Goal: Task Accomplishment & Management: Use online tool/utility

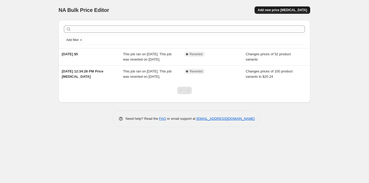
click at [277, 11] on span "Add new price [MEDICAL_DATA]" at bounding box center [282, 10] width 49 height 4
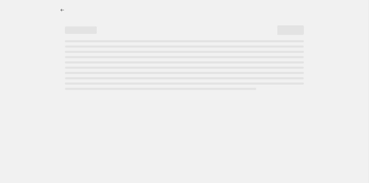
select select "percentage"
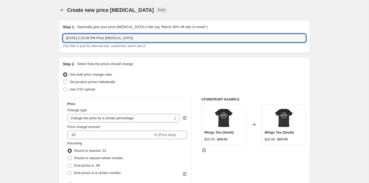
drag, startPoint x: 151, startPoint y: 39, endPoint x: 2, endPoint y: 36, distance: 149.9
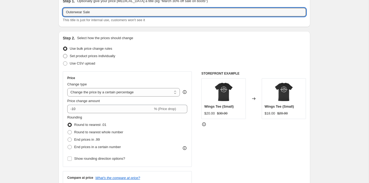
scroll to position [43, 0]
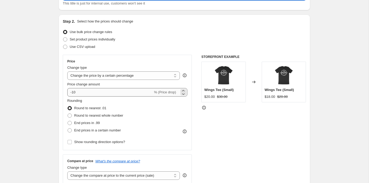
type input "Outerwear Sale"
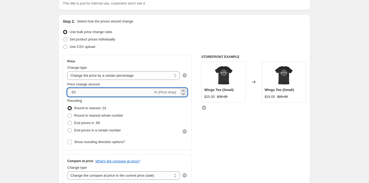
click at [105, 95] on input "-10" at bounding box center [110, 92] width 86 height 8
type input "-1"
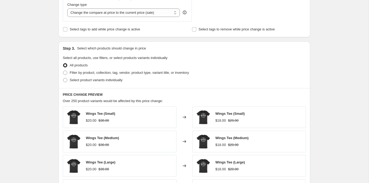
scroll to position [239, 0]
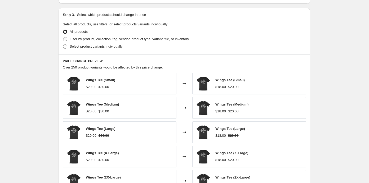
type input "-27"
click at [100, 38] on span "Filter by product, collection, tag, vendor, product type, variant title, or inv…" at bounding box center [129, 39] width 119 height 4
click at [63, 37] on input "Filter by product, collection, tag, vendor, product type, variant title, or inv…" at bounding box center [63, 37] width 0 height 0
radio input "true"
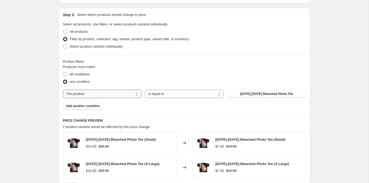
click at [100, 92] on select "The product The product's collection The product's tag The product's vendor The…" at bounding box center [102, 94] width 79 height 8
select select "collection"
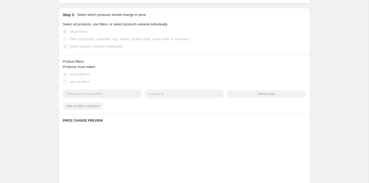
click at [247, 92] on div "The product The product's collection The product's tag The product's vendor The…" at bounding box center [184, 94] width 243 height 8
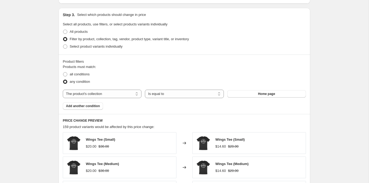
click at [247, 92] on button "Home page" at bounding box center [266, 93] width 79 height 7
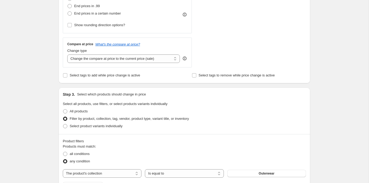
scroll to position [158, 0]
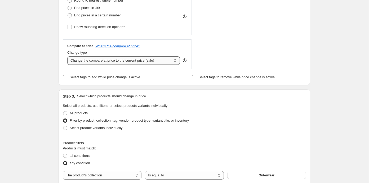
click at [146, 61] on select "Change the compare at price to the current price (sale) Change the compare at p…" at bounding box center [123, 60] width 113 height 8
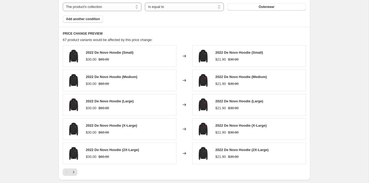
scroll to position [327, 0]
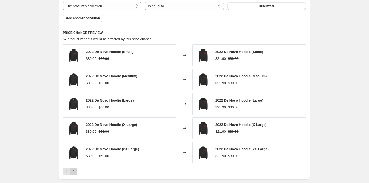
click at [74, 170] on icon "Next" at bounding box center [73, 171] width 1 height 2
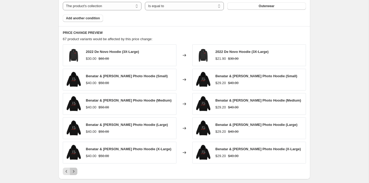
click at [73, 171] on icon "Next" at bounding box center [73, 171] width 5 height 5
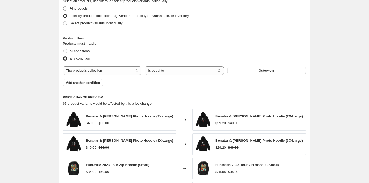
scroll to position [335, 0]
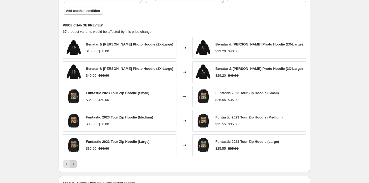
click at [75, 160] on button "Next" at bounding box center [73, 163] width 7 height 7
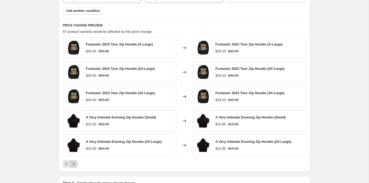
click at [74, 163] on icon "Next" at bounding box center [73, 164] width 1 height 2
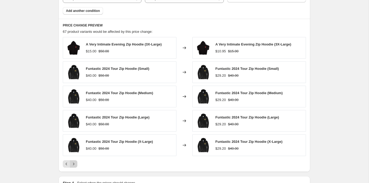
click at [74, 162] on icon "Next" at bounding box center [73, 164] width 5 height 5
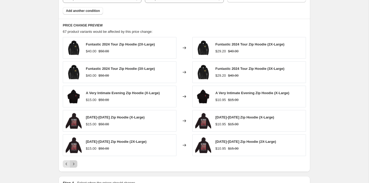
click at [74, 162] on icon "Next" at bounding box center [73, 164] width 5 height 5
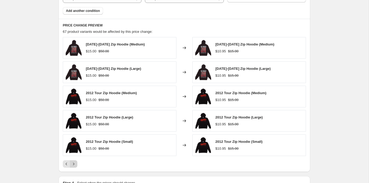
click at [75, 163] on icon "Next" at bounding box center [73, 164] width 5 height 5
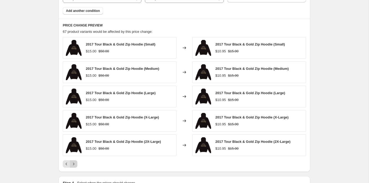
click at [76, 162] on icon "Next" at bounding box center [73, 164] width 5 height 5
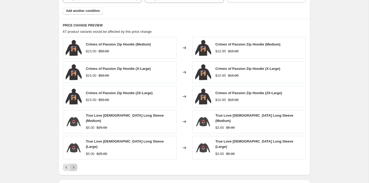
click at [75, 165] on icon "Next" at bounding box center [73, 167] width 5 height 5
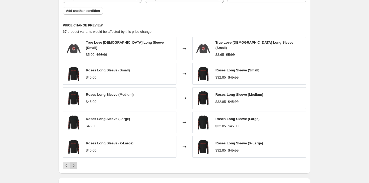
click at [74, 163] on icon "Next" at bounding box center [73, 165] width 5 height 5
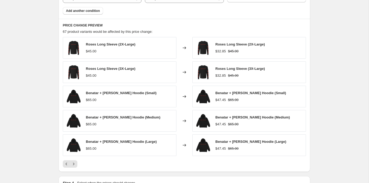
scroll to position [403, 0]
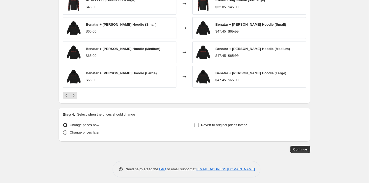
click at [89, 131] on span "Change prices later" at bounding box center [85, 133] width 30 height 4
click at [63, 131] on input "Change prices later" at bounding box center [63, 131] width 0 height 0
radio input "true"
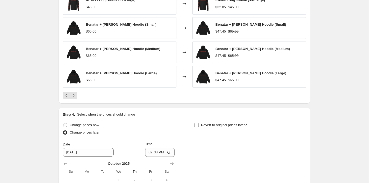
scroll to position [494, 0]
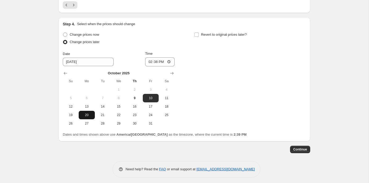
click at [86, 114] on span "20" at bounding box center [87, 115] width 12 height 4
type input "10/20/2025"
click at [150, 62] on input "14:38" at bounding box center [160, 61] width 30 height 9
type input "00:00"
click at [196, 33] on input "Revert to original prices later?" at bounding box center [196, 35] width 4 height 4
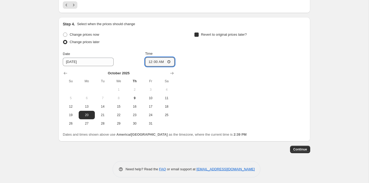
checkbox input "true"
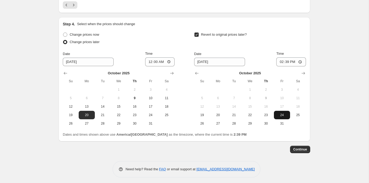
click at [275, 111] on button "24" at bounding box center [282, 115] width 16 height 8
type input "10/24/2025"
click at [279, 60] on input "14:39" at bounding box center [291, 61] width 30 height 9
type input "23:59"
click at [297, 148] on span "Continue" at bounding box center [300, 149] width 14 height 4
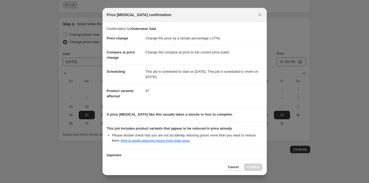
scroll to position [37, 0]
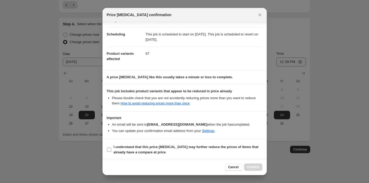
click at [117, 146] on b "I understand that this price change job may further reduce the prices of items …" at bounding box center [186, 149] width 145 height 9
click at [111, 148] on input "I understand that this price change job may further reduce the prices of items …" at bounding box center [109, 150] width 4 height 4
checkbox input "true"
click at [253, 164] on button "Confirm" at bounding box center [253, 167] width 19 height 7
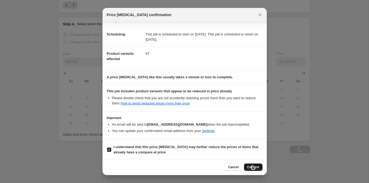
scroll to position [494, 0]
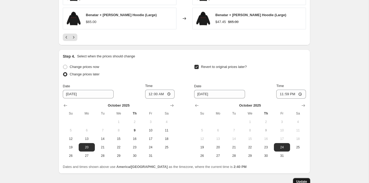
click at [297, 180] on span "Update" at bounding box center [301, 182] width 11 height 4
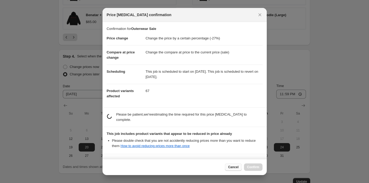
click at [227, 167] on button "Cancel" at bounding box center [233, 167] width 17 height 7
